Goal: Obtain resource: Download file/media

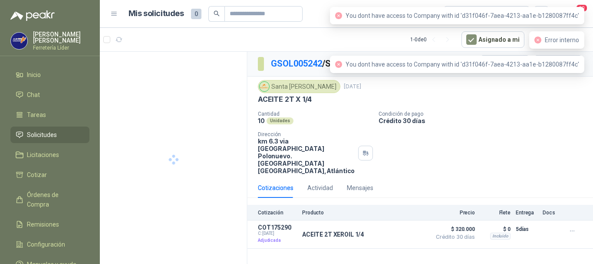
click at [555, 85] on div "Santa [PERSON_NAME] [DATE]" at bounding box center [420, 86] width 325 height 13
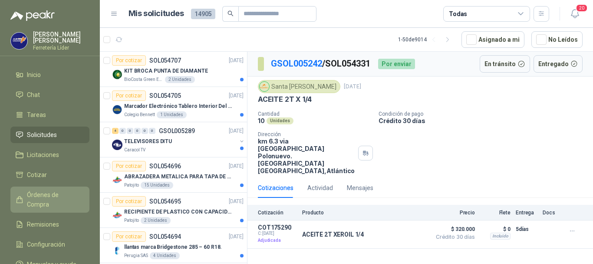
click at [63, 193] on span "Órdenes de Compra" at bounding box center [54, 199] width 54 height 19
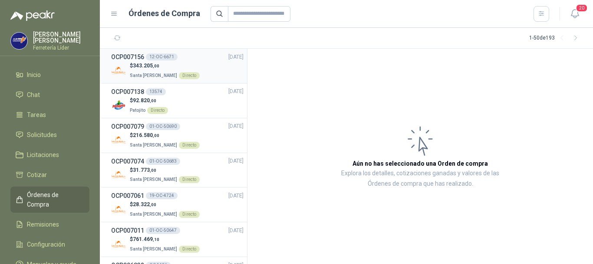
click at [191, 68] on p "$ 343.205 ,00" at bounding box center [165, 66] width 70 height 8
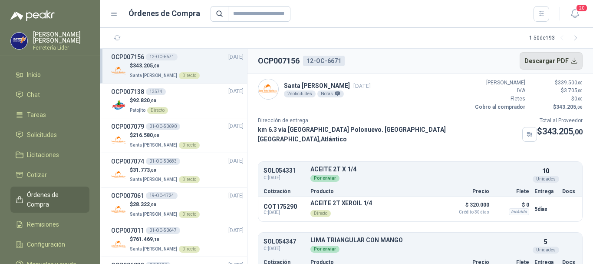
click at [550, 61] on button "Descargar PDF" at bounding box center [551, 60] width 63 height 17
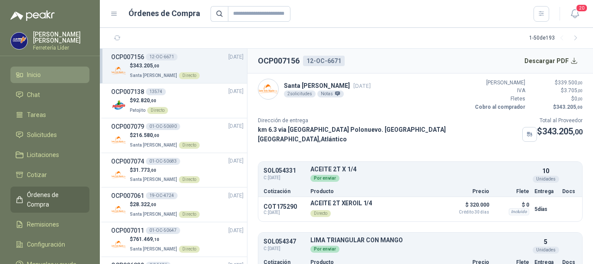
click at [37, 79] on span "Inicio" at bounding box center [34, 75] width 14 height 10
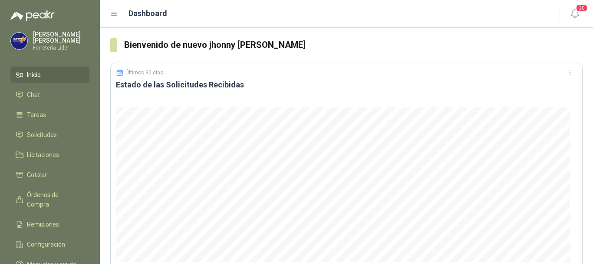
click at [36, 75] on span "Inicio" at bounding box center [34, 75] width 14 height 10
